Goal: Task Accomplishment & Management: Complete application form

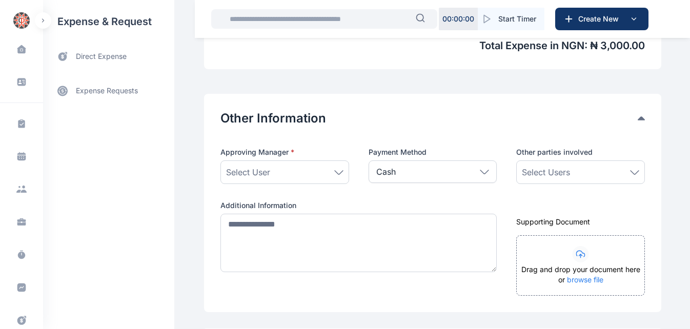
scroll to position [483, 0]
click at [334, 171] on icon at bounding box center [338, 172] width 9 height 5
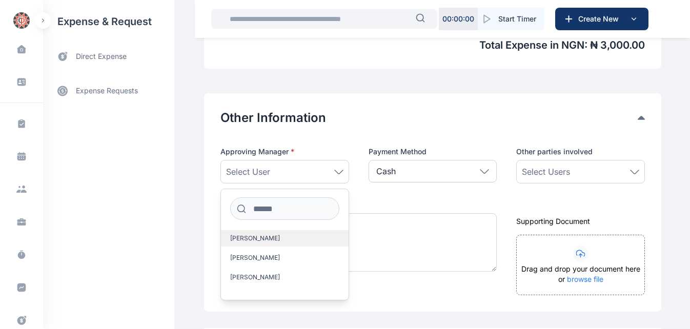
click at [297, 240] on label "[PERSON_NAME]" at bounding box center [285, 238] width 128 height 16
click at [337, 174] on div "Select Users" at bounding box center [580, 172] width 117 height 12
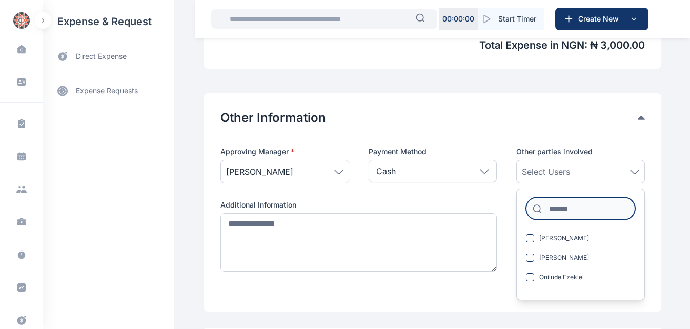
click at [337, 212] on input at bounding box center [580, 208] width 109 height 23
click at [337, 203] on label "Additional Information" at bounding box center [358, 205] width 276 height 10
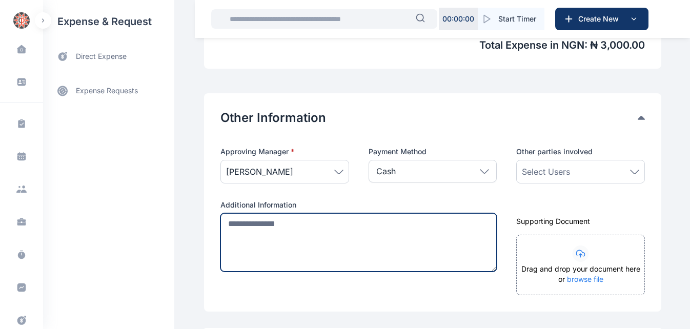
click at [262, 226] on textarea at bounding box center [358, 242] width 276 height 58
paste textarea "**********"
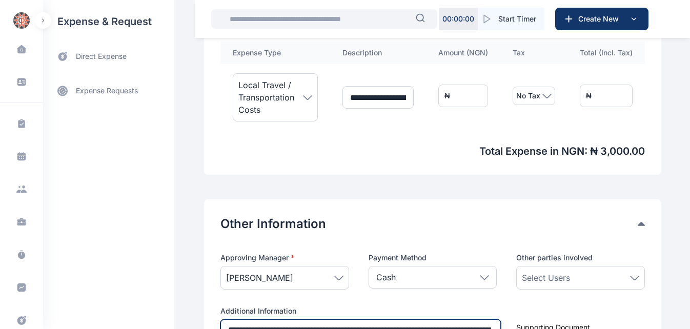
scroll to position [537, 0]
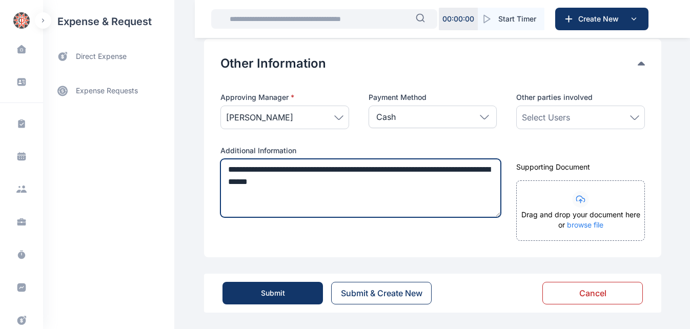
type textarea "**********"
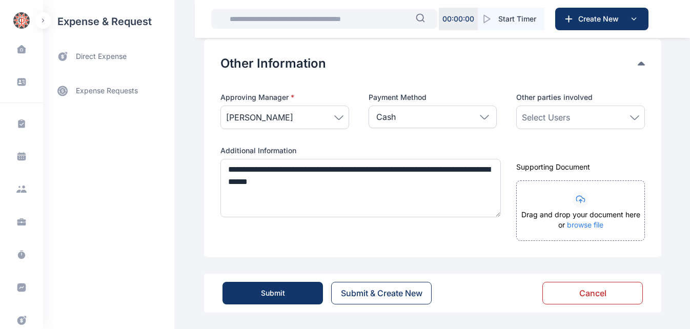
click at [265, 298] on button "Submit" at bounding box center [273, 293] width 101 height 23
